Goal: Information Seeking & Learning: Check status

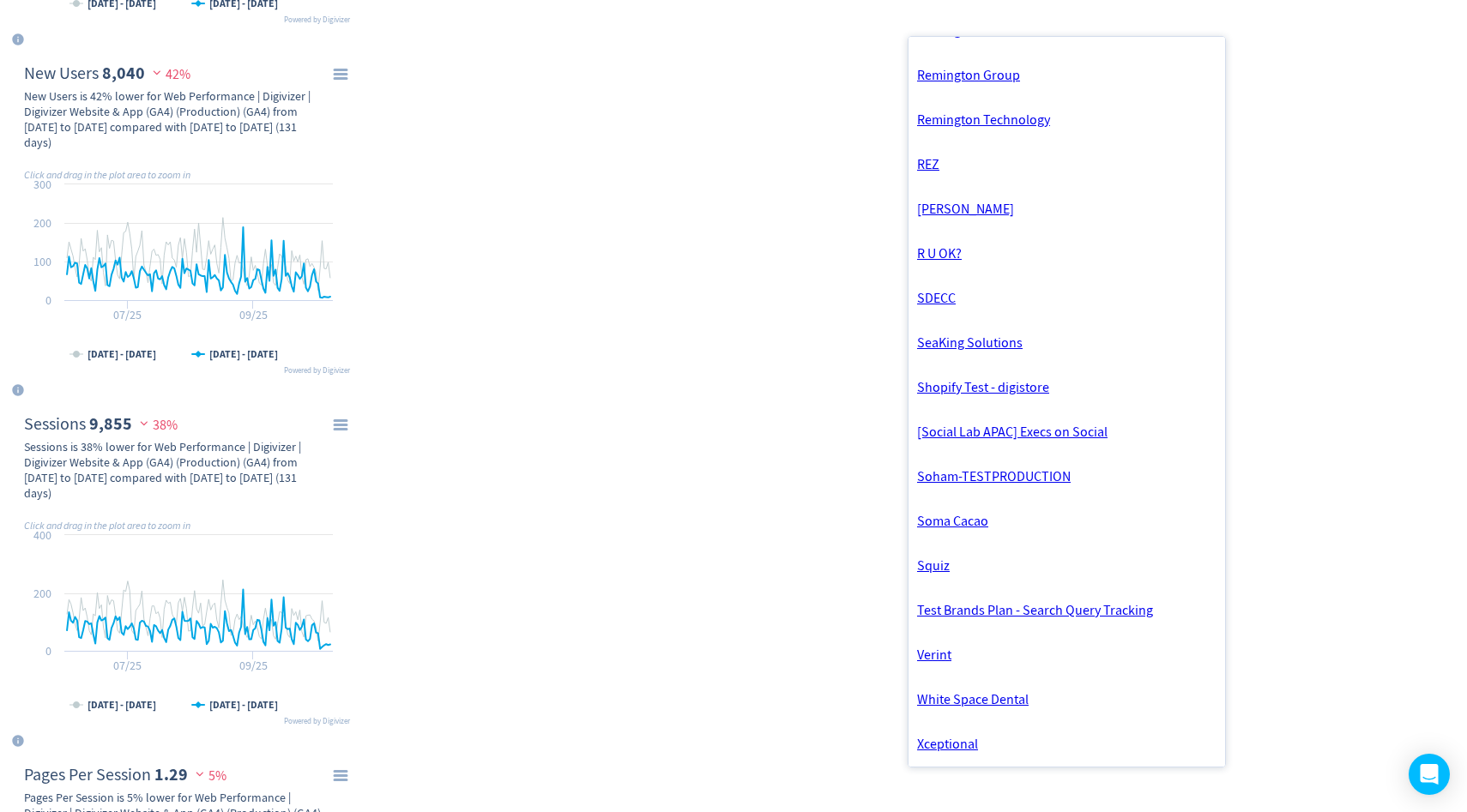
scroll to position [3895, 0]
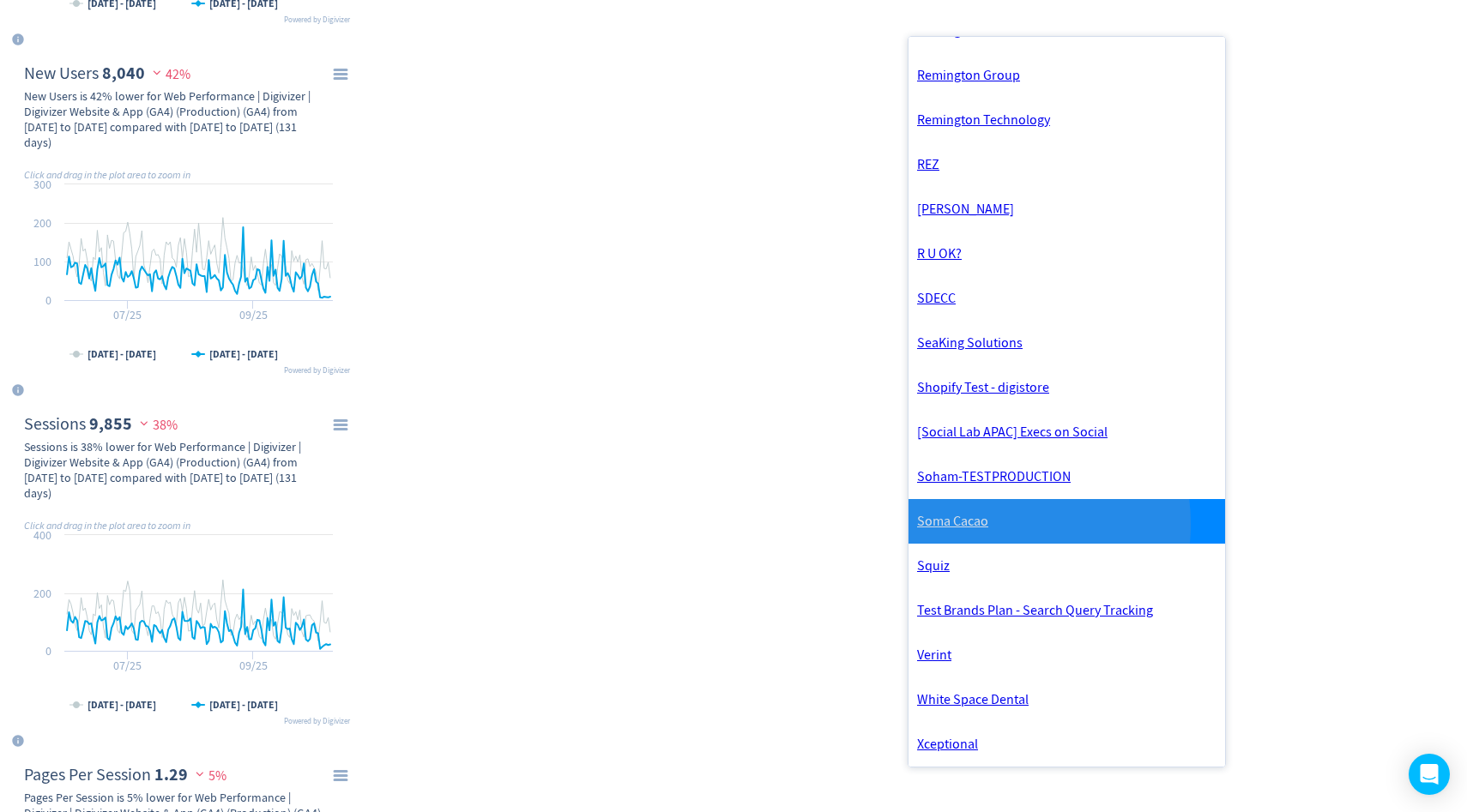
click at [981, 507] on link "Soma Cacao" at bounding box center [1067, 521] width 317 height 45
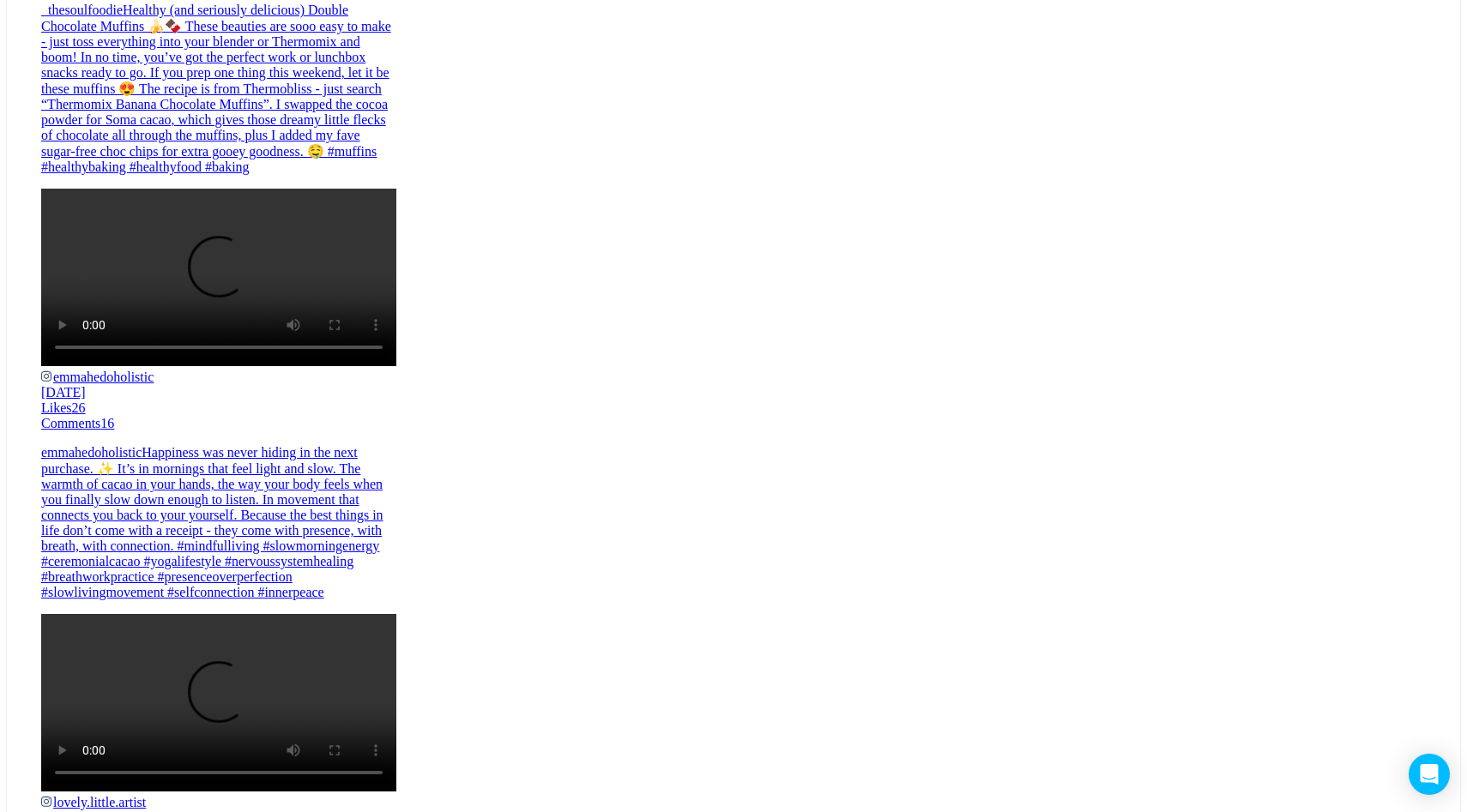
scroll to position [927, 0]
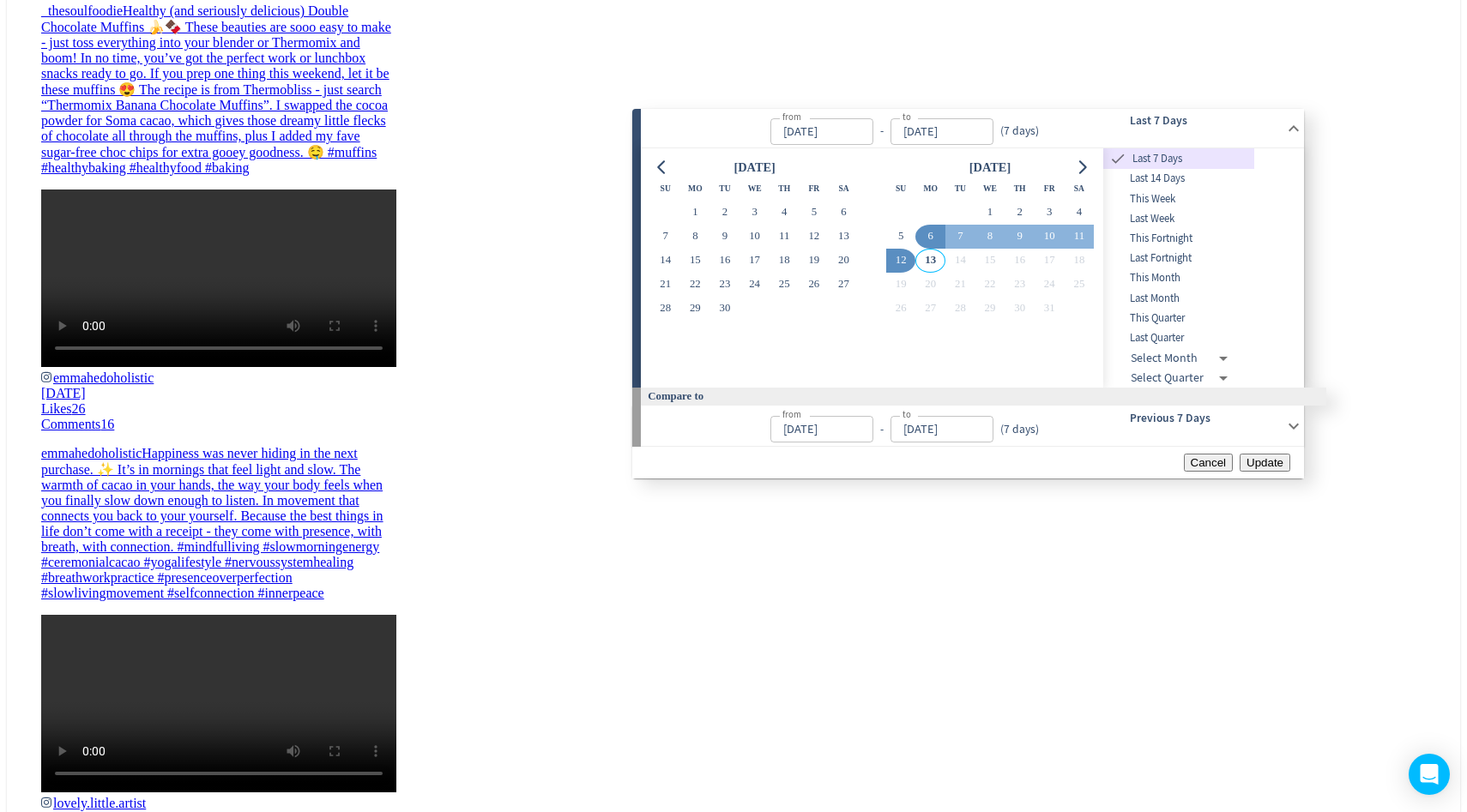
click at [1187, 286] on span "This Month" at bounding box center [1178, 278] width 151 height 16
type input "[DATE]"
click at [1261, 469] on span "Update" at bounding box center [1264, 463] width 37 height 13
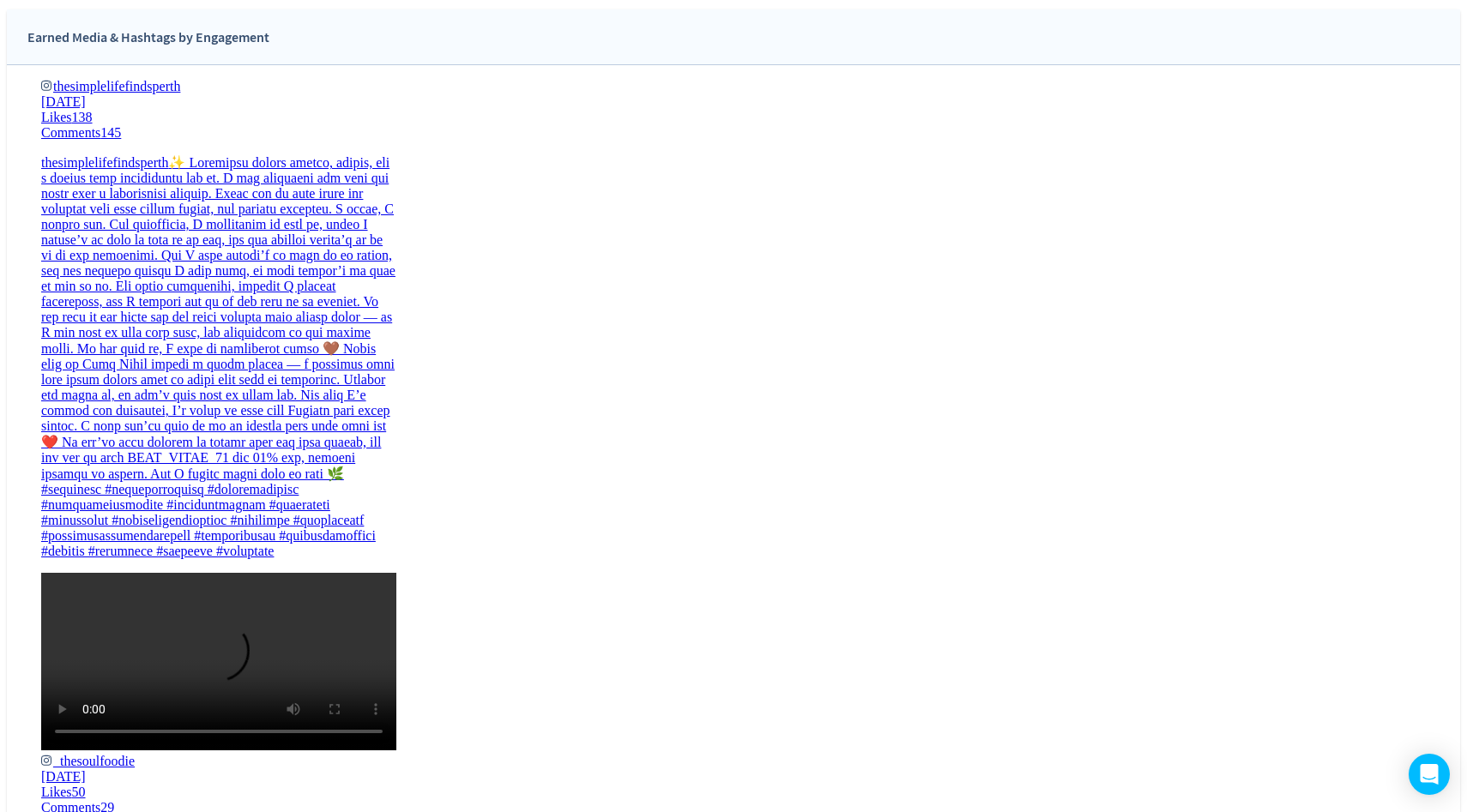
scroll to position [778, 0]
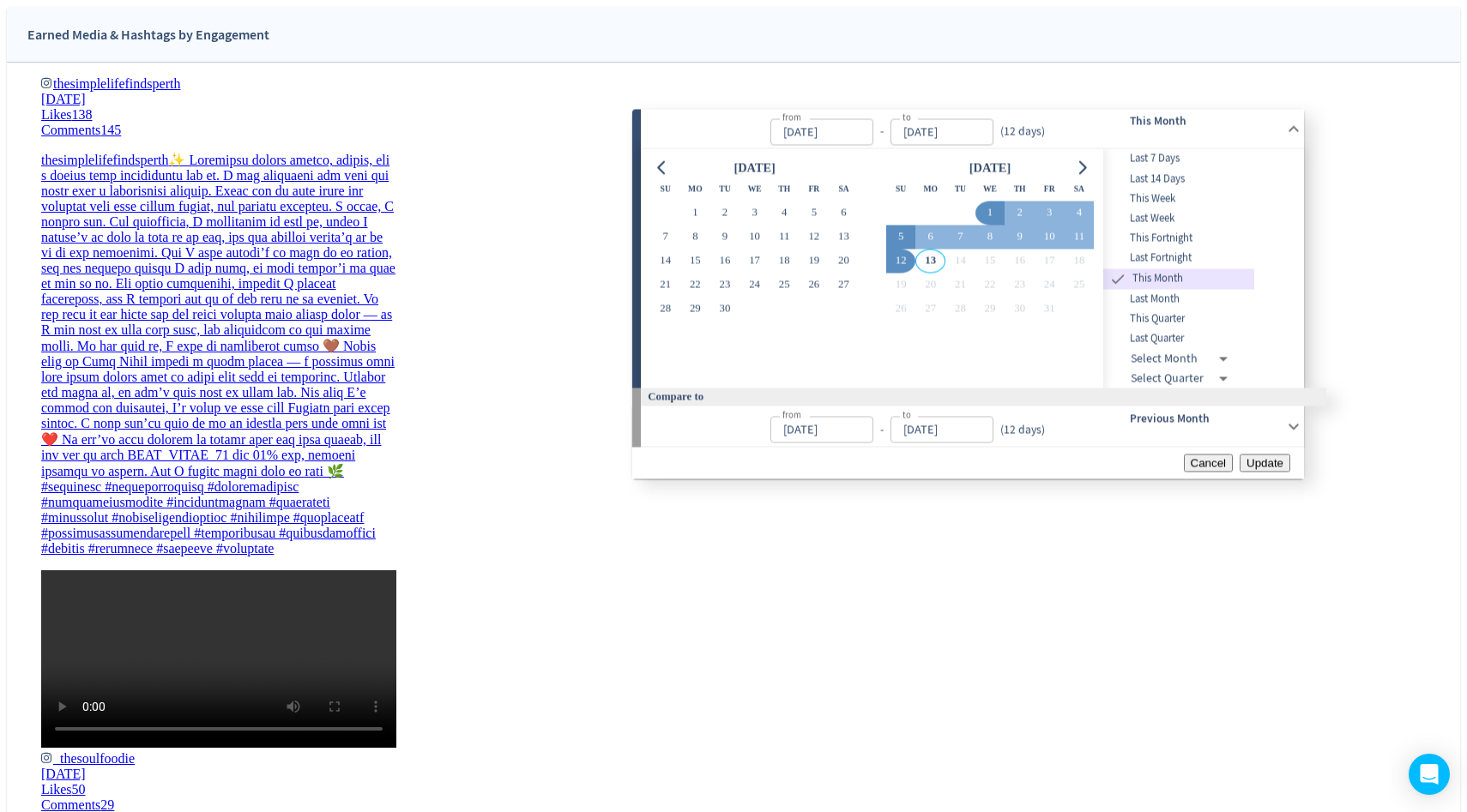
click at [910, 246] on button "5" at bounding box center [901, 236] width 30 height 24
type input "[DATE]"
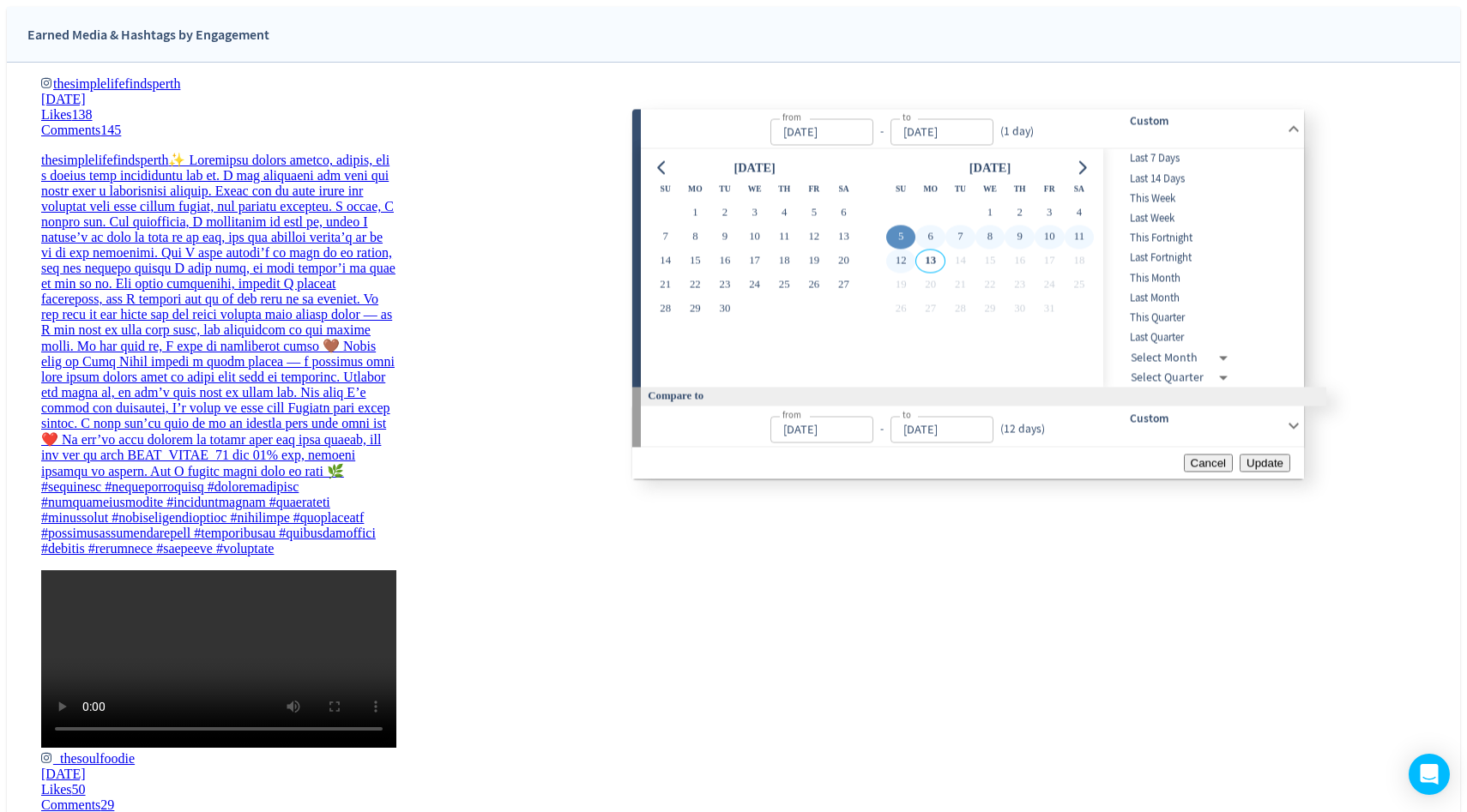
click at [914, 267] on button "12" at bounding box center [901, 261] width 30 height 24
type input "[DATE]"
click at [1265, 472] on button "Update" at bounding box center [1264, 462] width 50 height 18
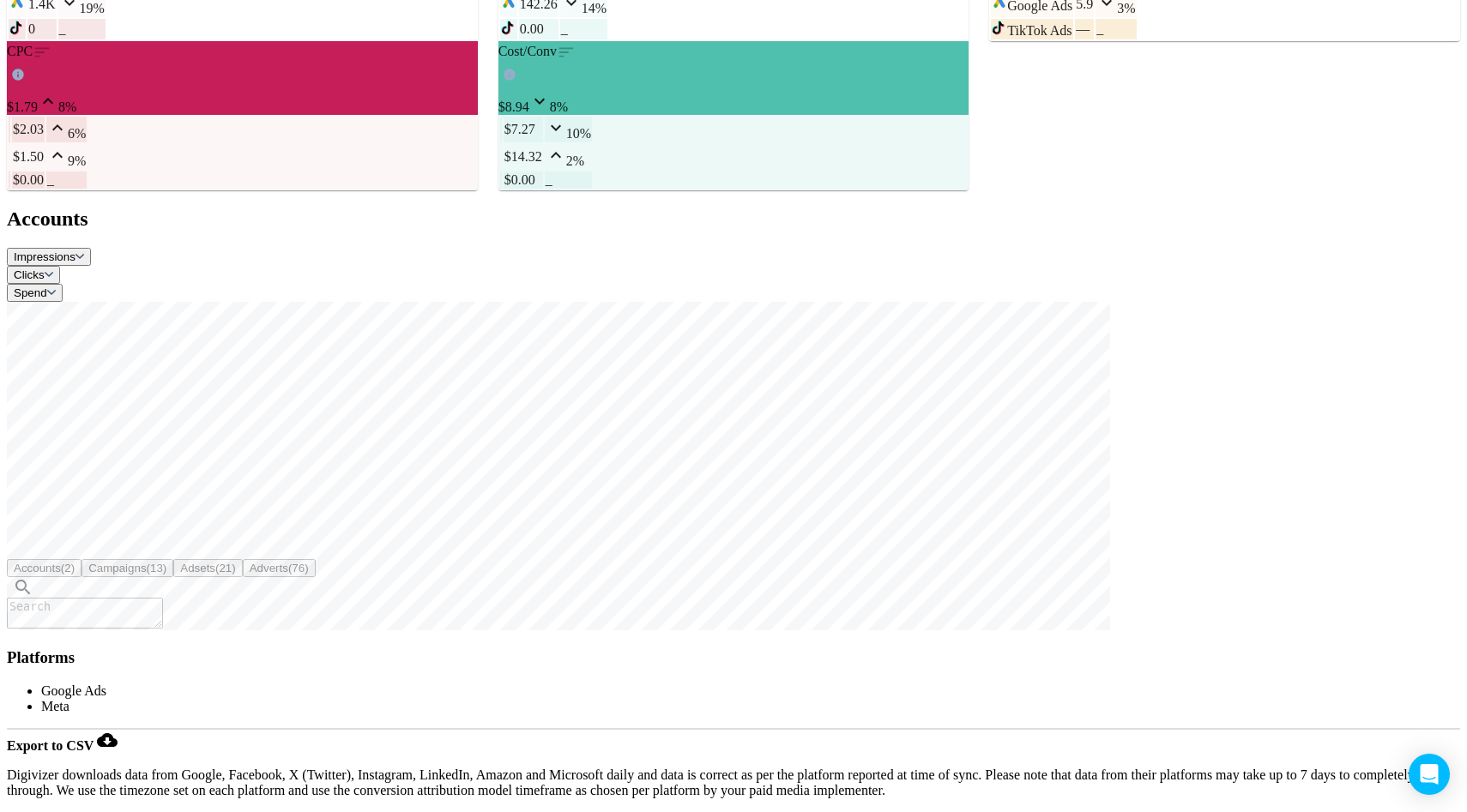
click at [163, 598] on textarea at bounding box center [84, 613] width 156 height 31
type textarea "N"
type textarea "BOOSTED"
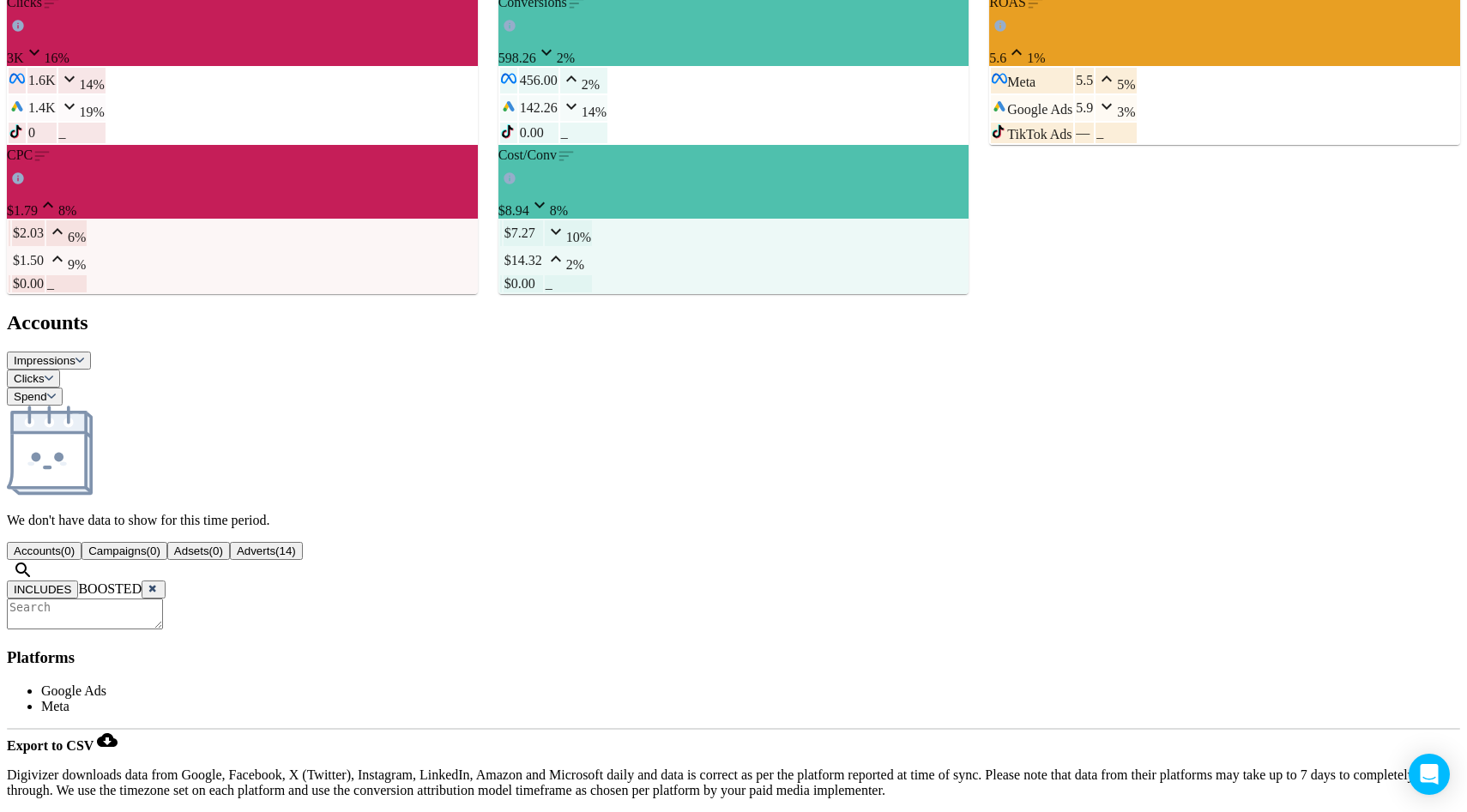
click at [693, 312] on div "Accounts Impressions Clicks Spend We don't have data to show for this time peri…" at bounding box center [733, 532] width 1453 height 442
click at [296, 545] on span "Adverts (14)" at bounding box center [266, 551] width 59 height 13
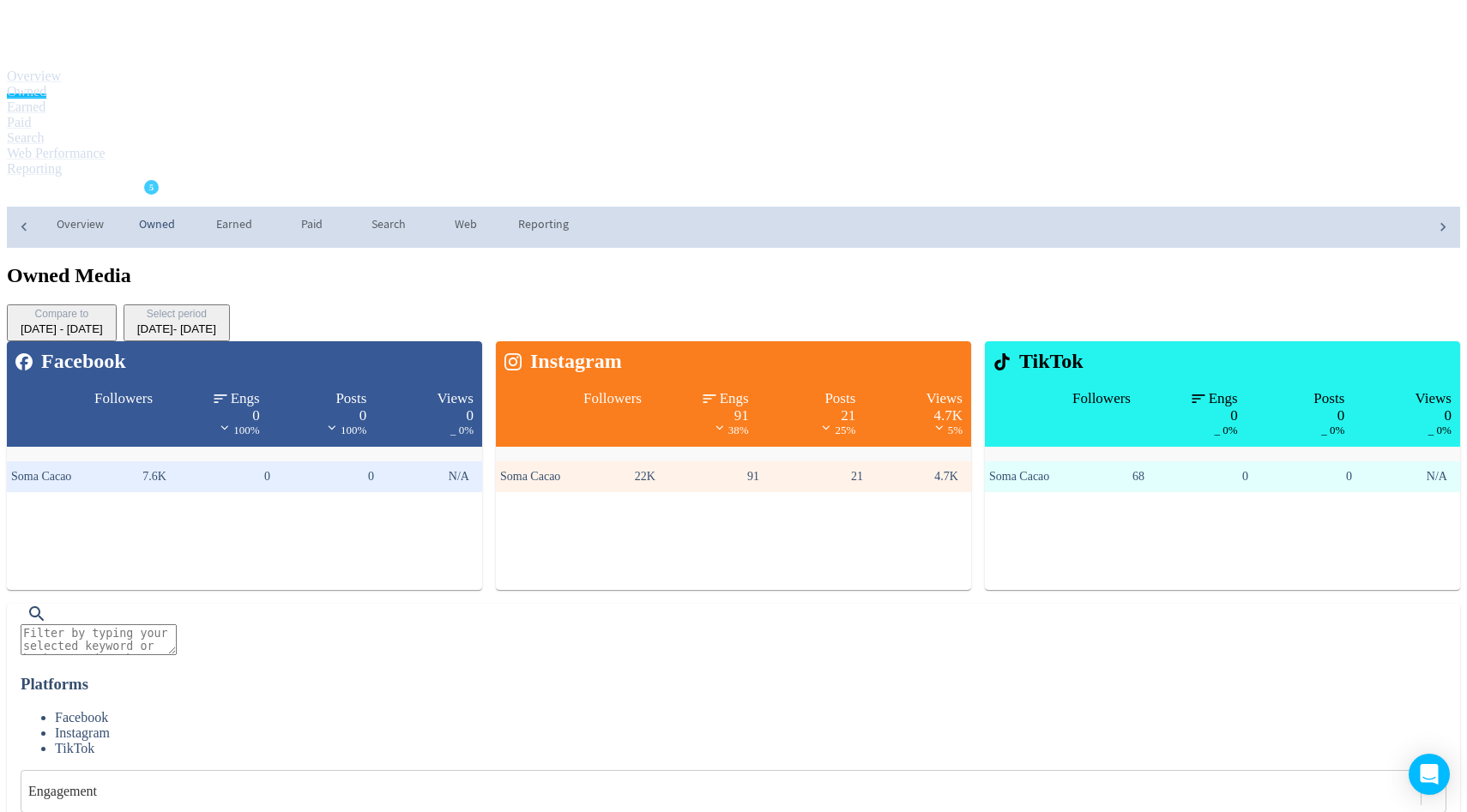
click at [106, 179] on span "Soma Cacao" at bounding box center [65, 192] width 81 height 27
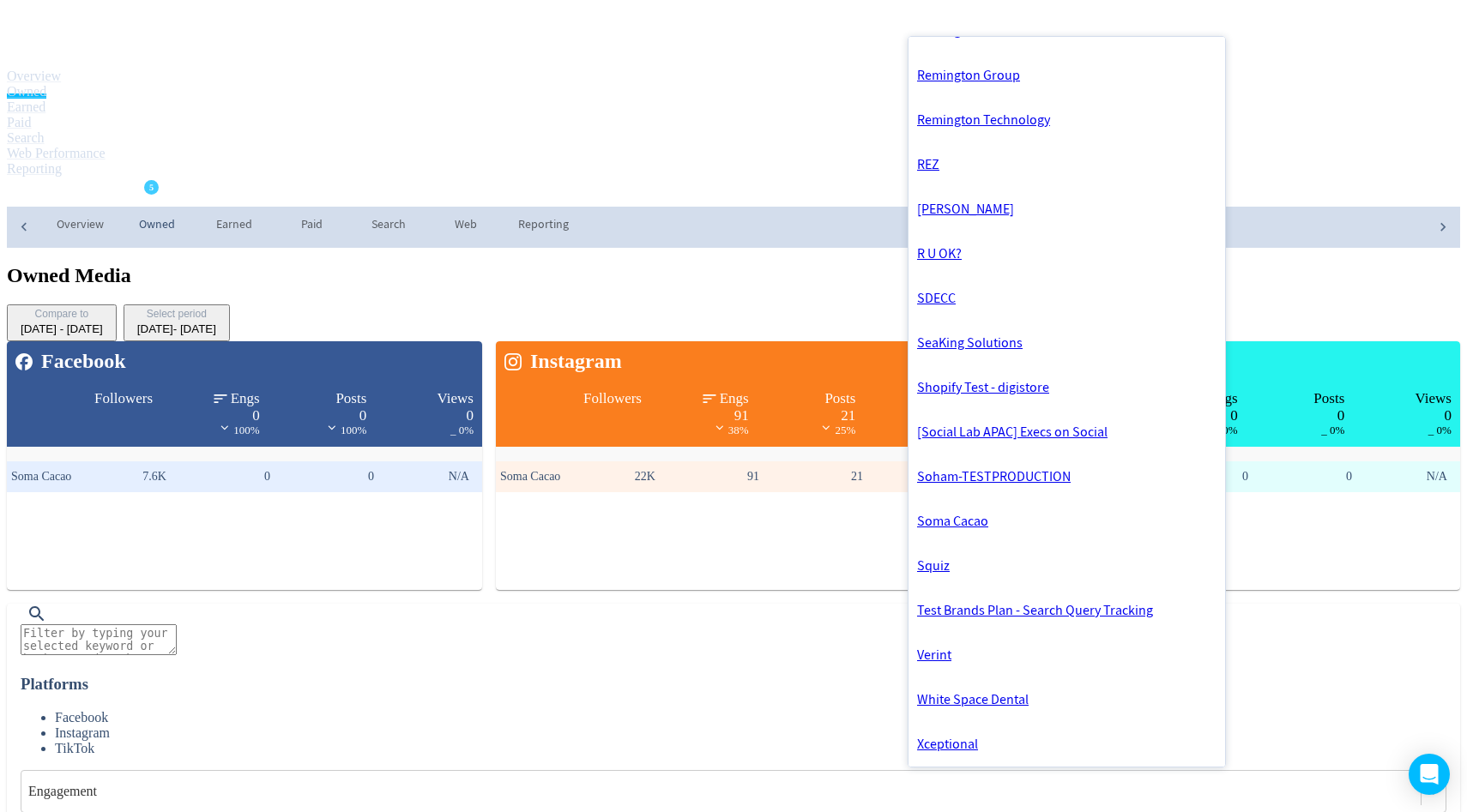
scroll to position [3895, 0]
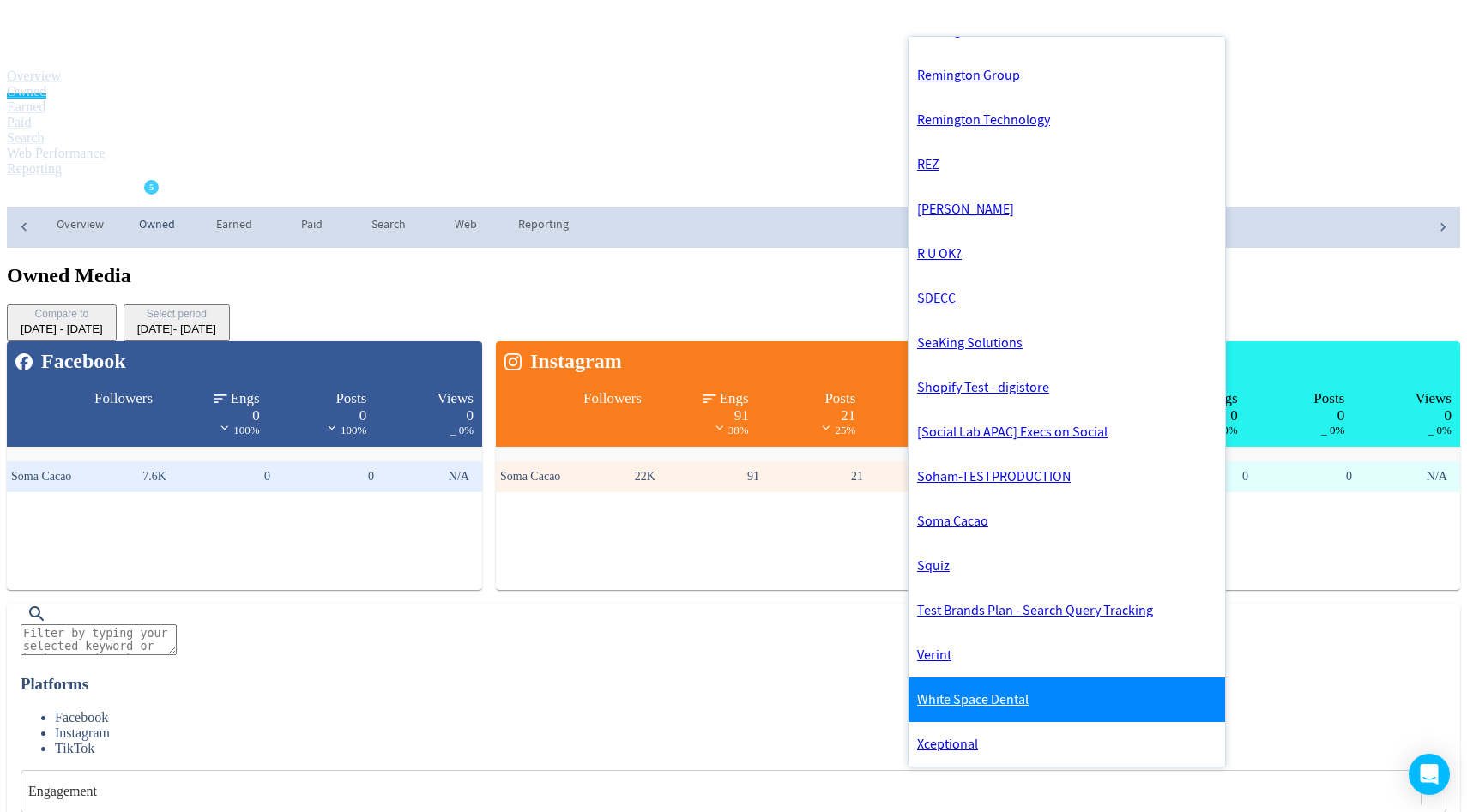
click at [924, 677] on link "White Space Dental" at bounding box center [1067, 699] width 317 height 45
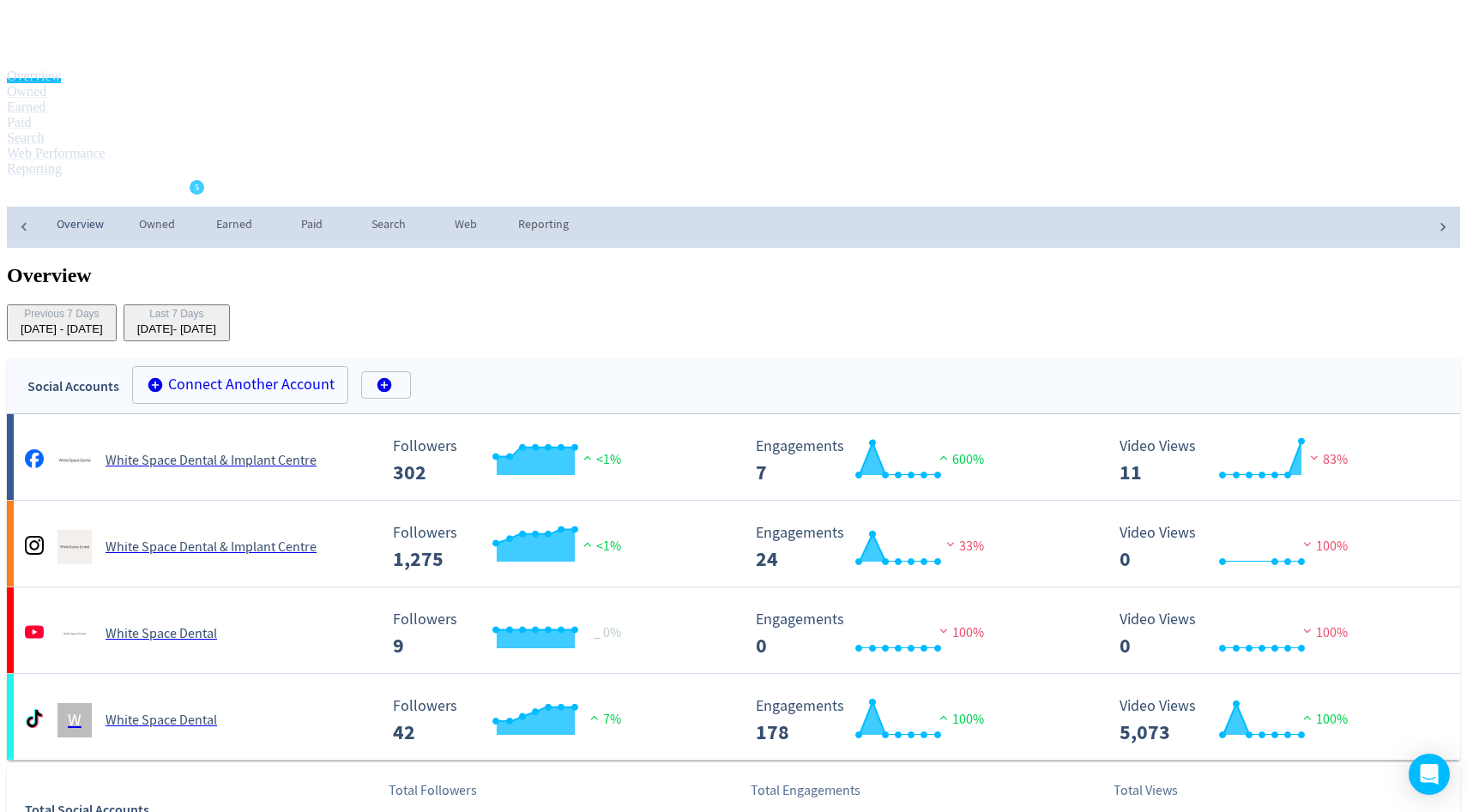
click at [1146, 264] on section "Overview Previous 7 Days [DATE] - [DATE] Last 7 Days [DATE] - [DATE]" at bounding box center [733, 302] width 1453 height 77
click at [216, 308] on div "Last 7 Days" at bounding box center [176, 315] width 79 height 14
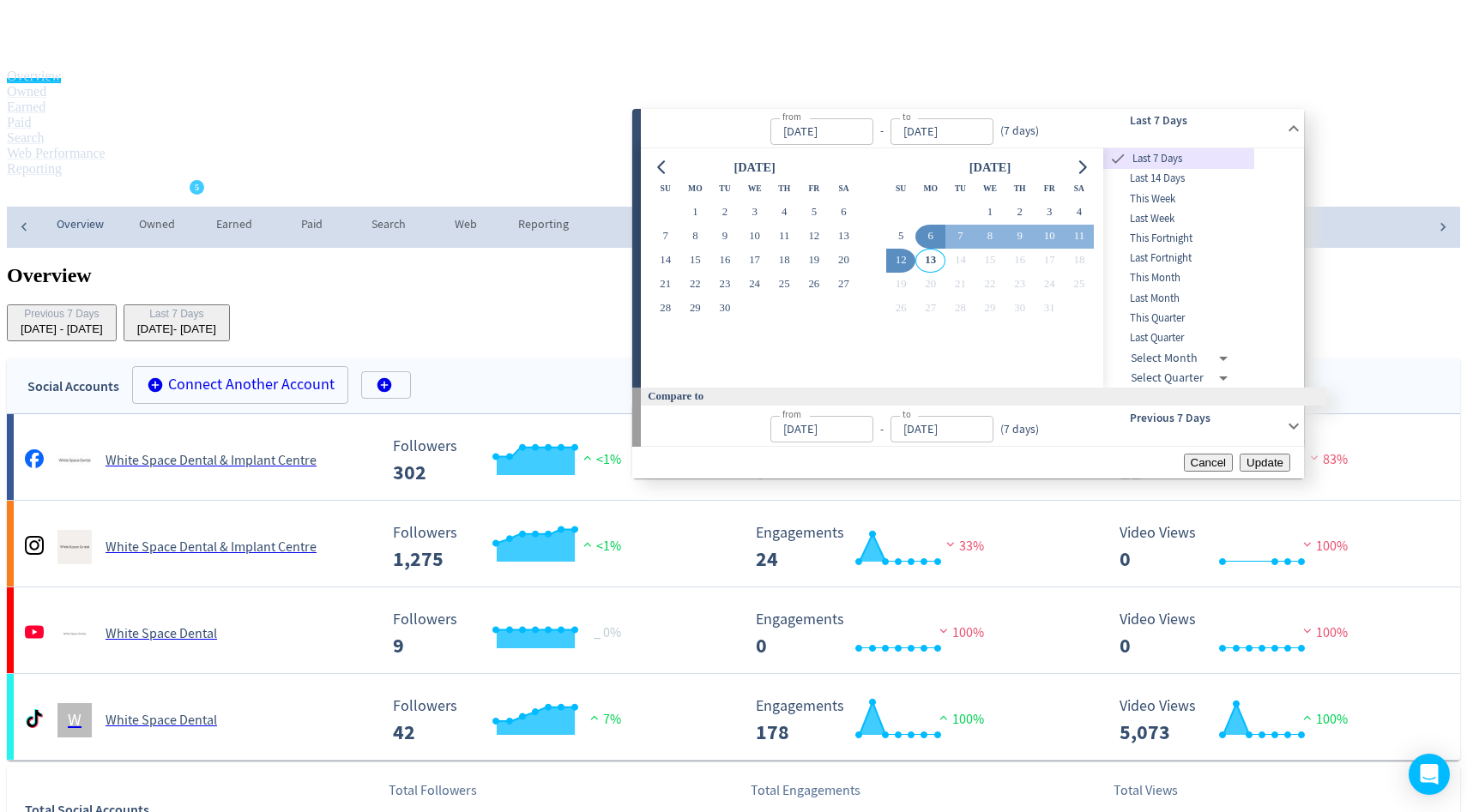
click at [694, 201] on th "Mo" at bounding box center [696, 188] width 30 height 24
click at [691, 208] on button "1" at bounding box center [696, 212] width 30 height 24
type input "[DATE]"
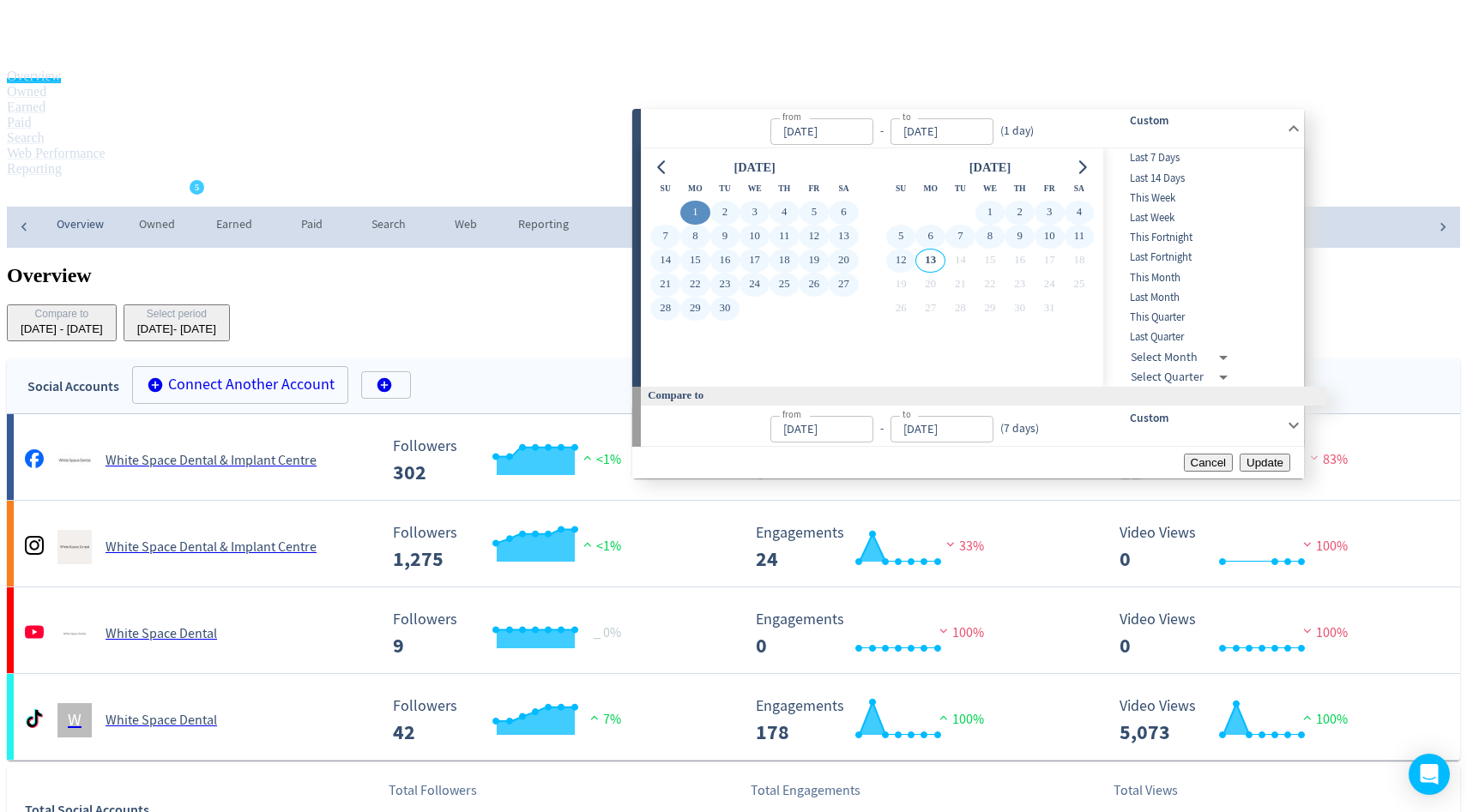
click at [915, 267] on button "12" at bounding box center [901, 261] width 30 height 24
type input "[DATE]"
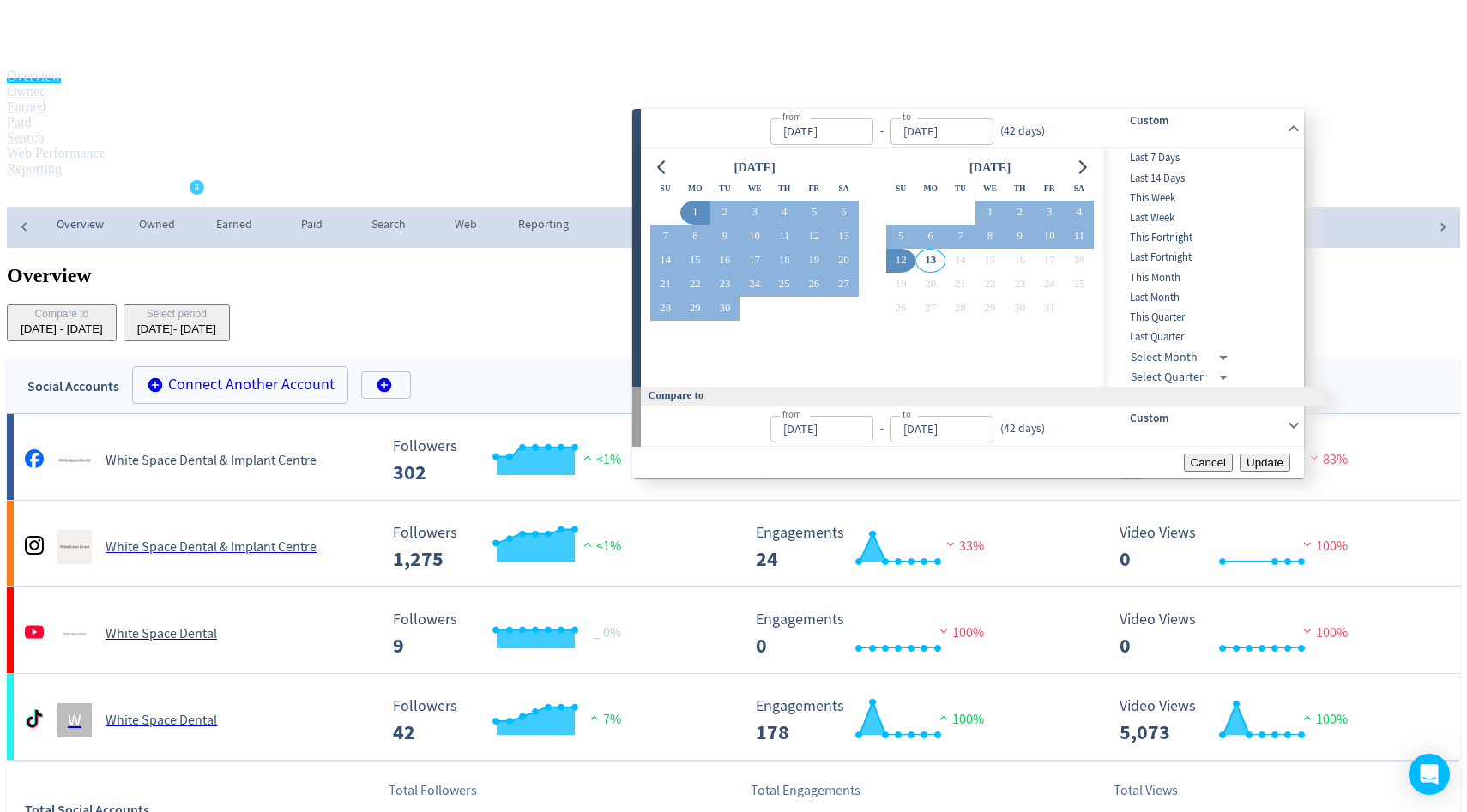
click at [1256, 469] on span "Update" at bounding box center [1264, 463] width 37 height 13
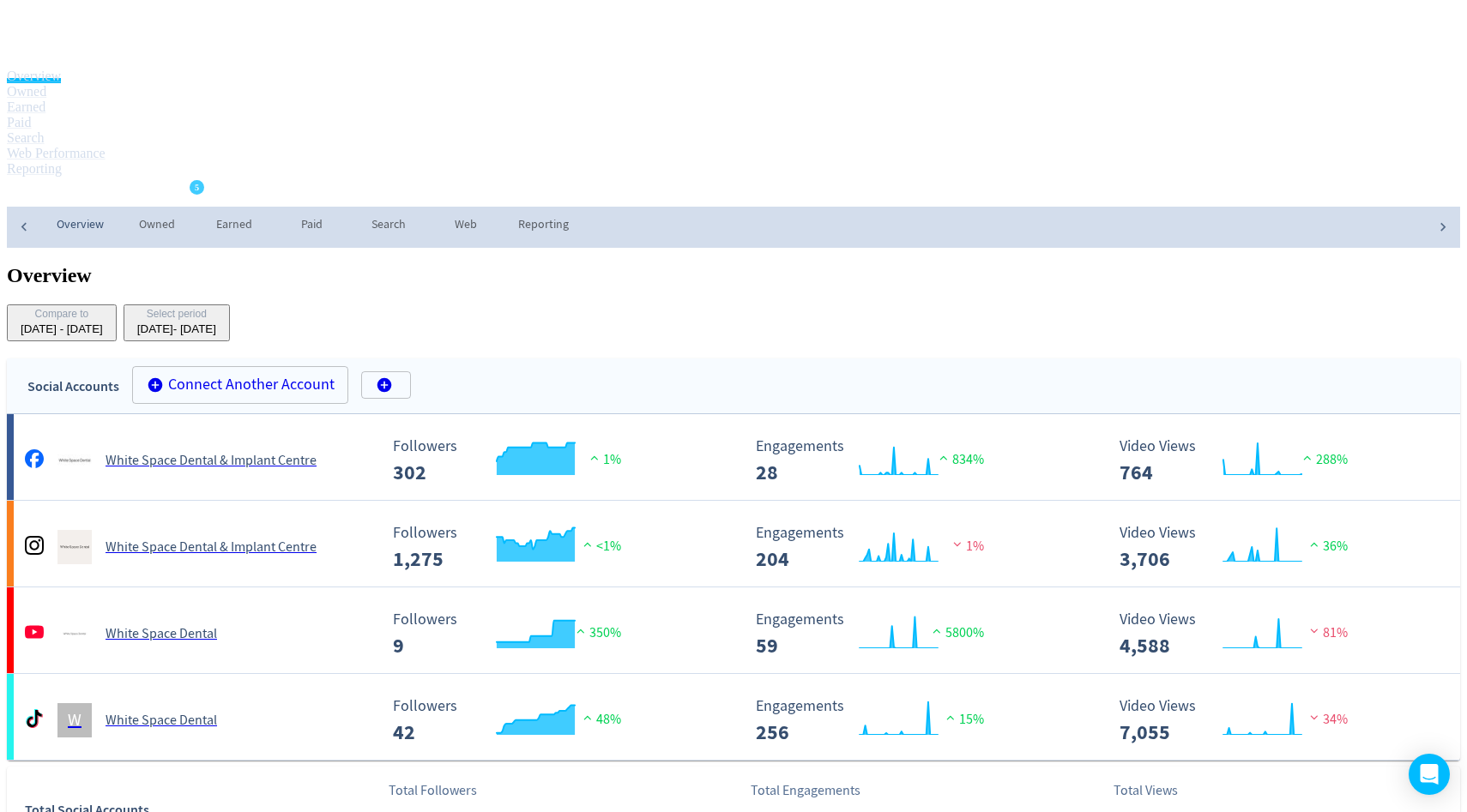
click at [366, 603] on div "White Space Dental" at bounding box center [195, 626] width 364 height 48
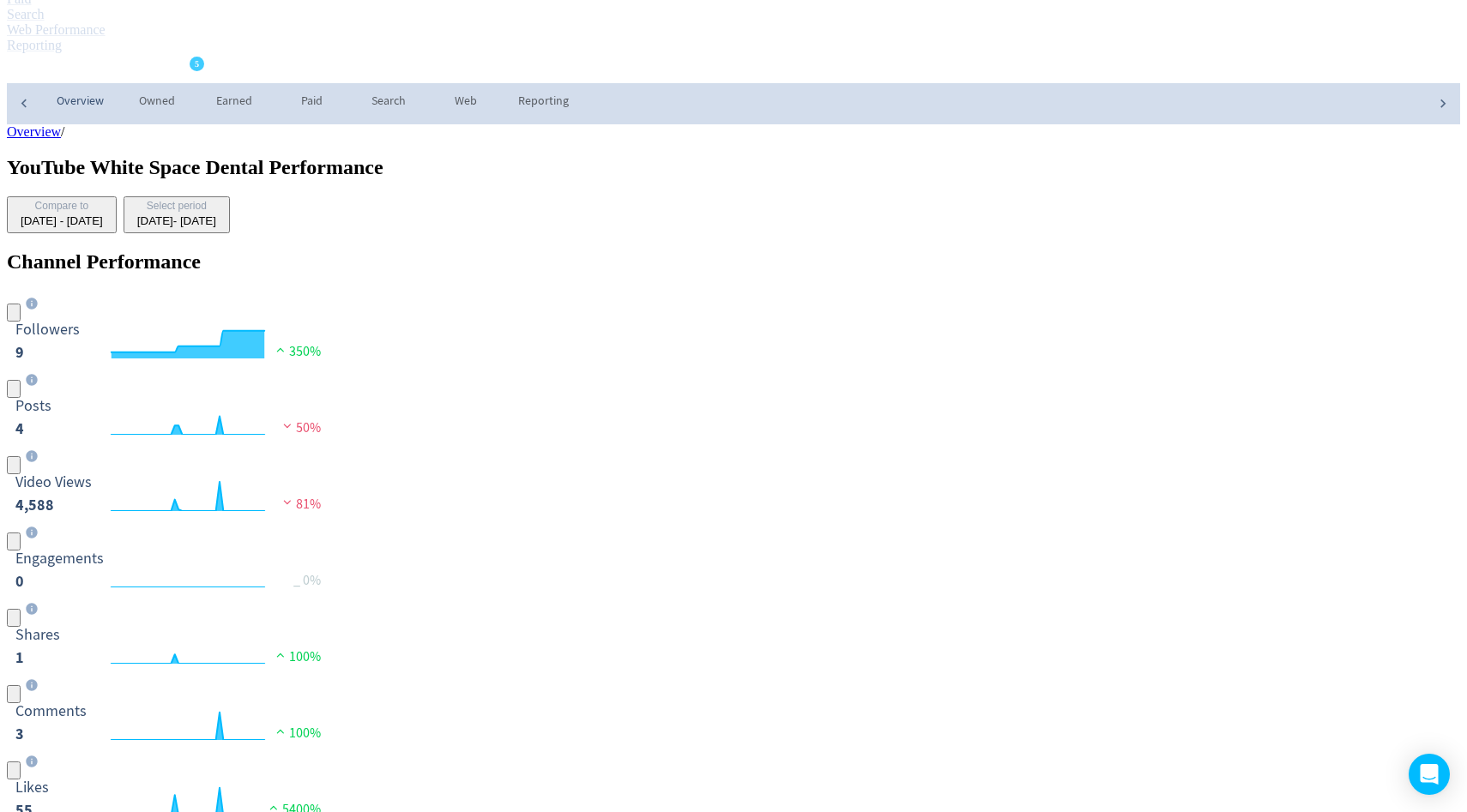
scroll to position [124, 0]
